Goal: Find specific page/section: Find specific page/section

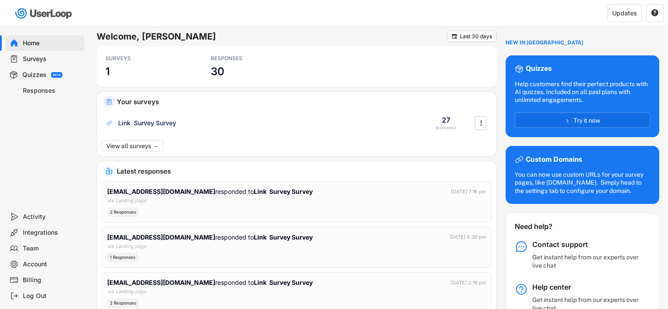
click at [291, 29] on div "Welcome, [PERSON_NAME]  Last 30 days SURVEYS 1 RESPONSES 30 Your surveys Link …" at bounding box center [378, 229] width 581 height 407
drag, startPoint x: 199, startPoint y: 129, endPoint x: 213, endPoint y: 161, distance: 35.4
click at [213, 161] on div "Welcome, [PERSON_NAME]  Last 30 days SURVEYS 1 RESPONSES 30 Your surveys Link …" at bounding box center [297, 232] width 400 height 403
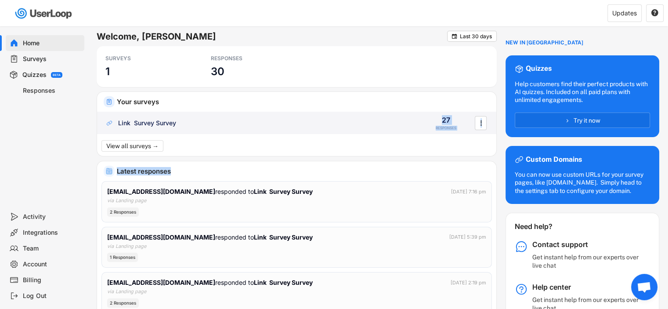
click at [201, 131] on div "Link Survey Survey 27 RESPONSES " at bounding box center [296, 123] width 399 height 23
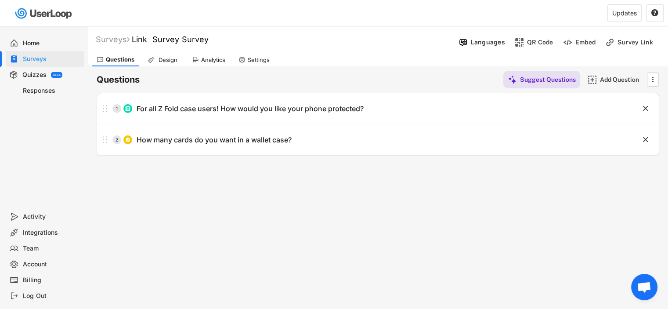
click at [219, 62] on div "Analytics" at bounding box center [213, 59] width 24 height 7
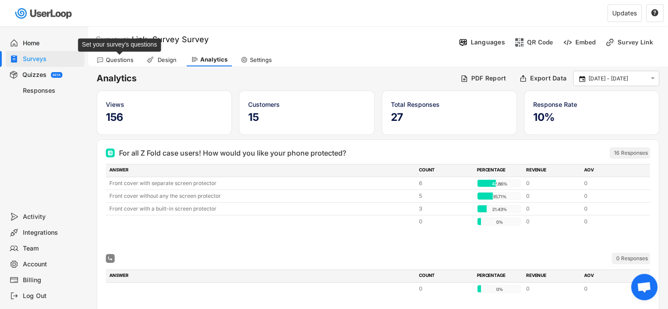
click at [128, 62] on div "Questions" at bounding box center [120, 59] width 28 height 7
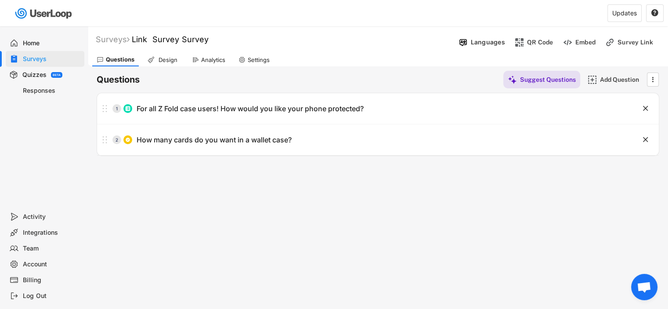
click at [204, 69] on div "Questions Suggest Questions Add Question  No questions yet Add some questions …" at bounding box center [378, 111] width 563 height 90
click at [223, 54] on div "Analytics" at bounding box center [209, 59] width 42 height 13
